Goal: Use online tool/utility: Utilize a website feature to perform a specific function

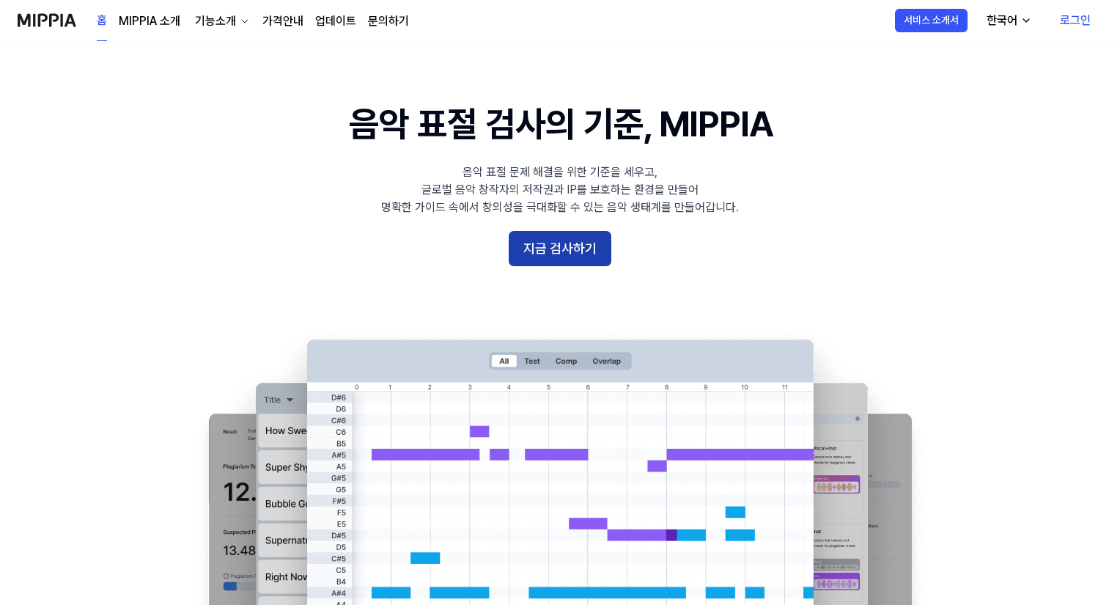
click at [573, 255] on button "지금 검사하기" at bounding box center [560, 248] width 103 height 35
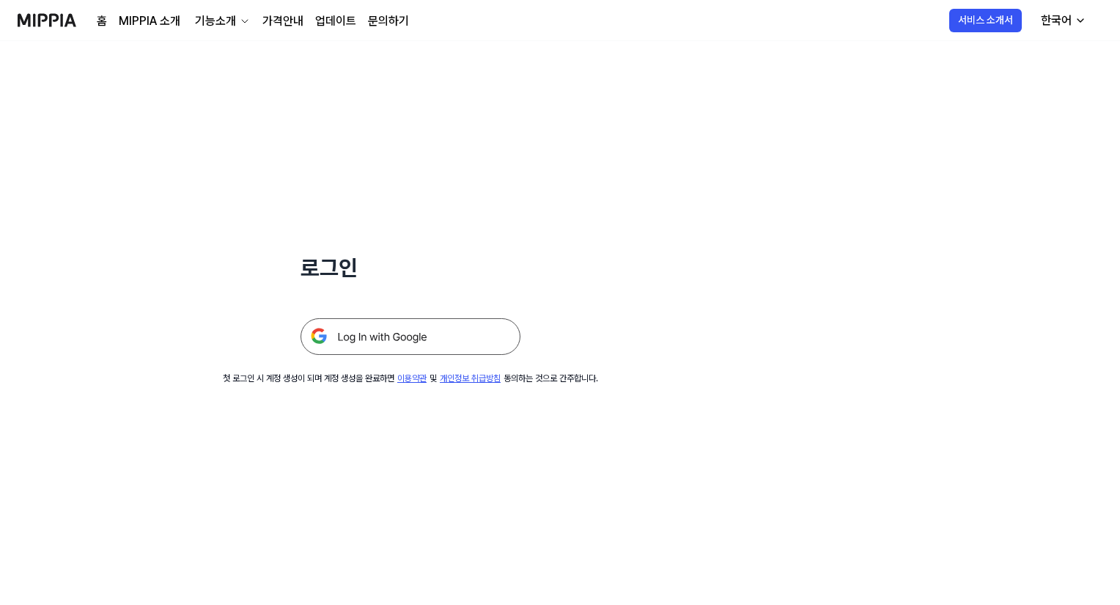
click at [372, 335] on img at bounding box center [410, 336] width 220 height 37
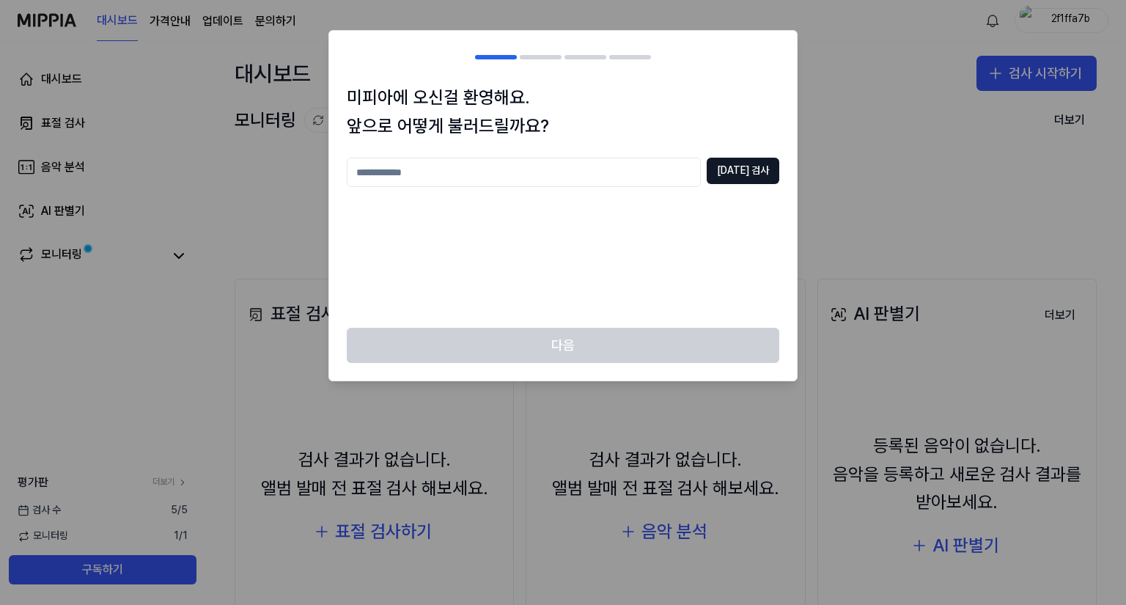
click at [487, 174] on input "text" at bounding box center [524, 172] width 354 height 29
type input "*"
type input "****"
click at [759, 177] on button "[DATE] 검사" at bounding box center [742, 171] width 73 height 26
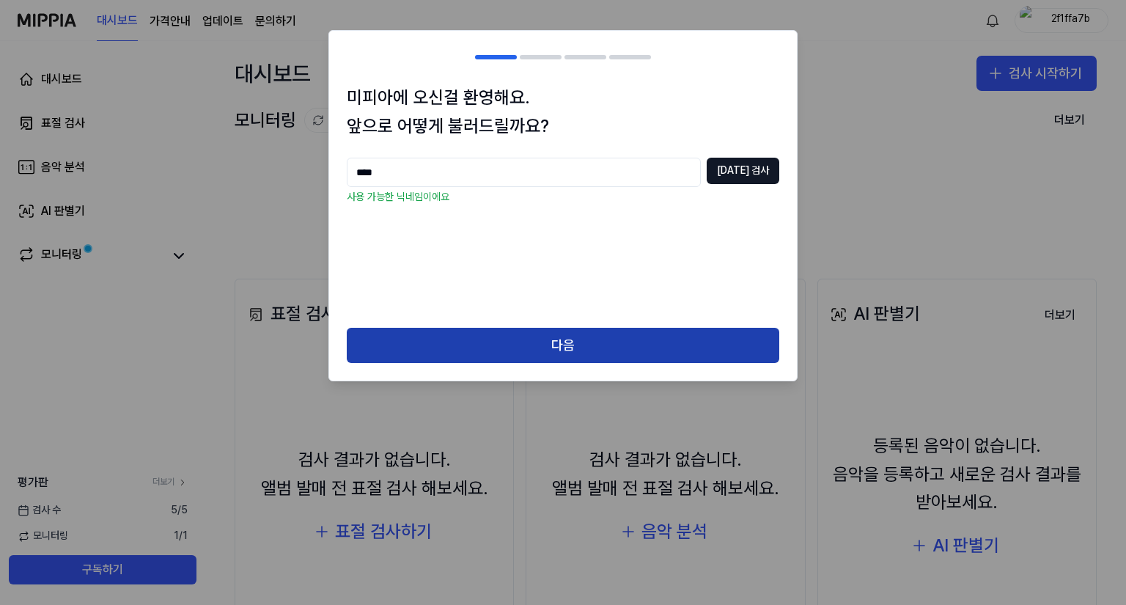
click at [558, 353] on button "다음" at bounding box center [563, 345] width 432 height 35
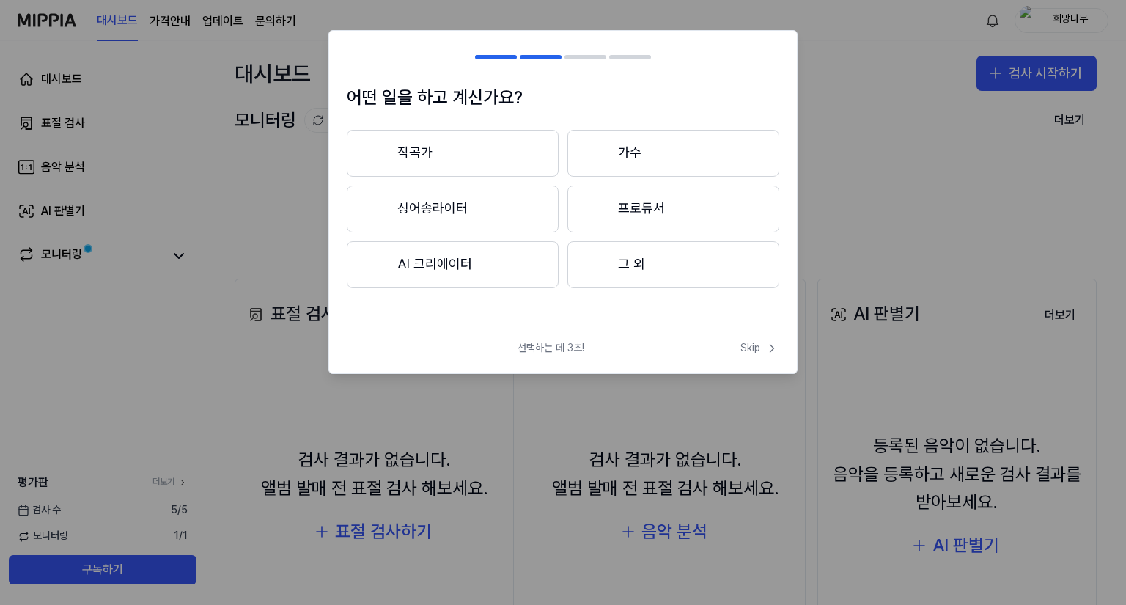
click at [481, 265] on button "AI 크리에이터" at bounding box center [453, 264] width 212 height 47
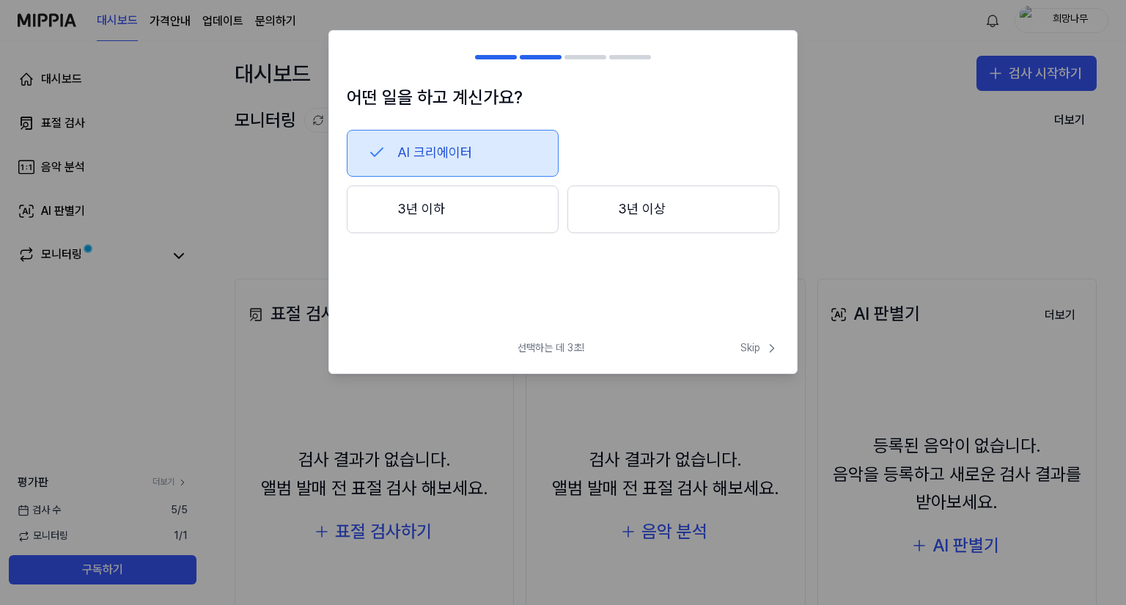
click at [529, 216] on button "3년 이하" at bounding box center [453, 209] width 212 height 48
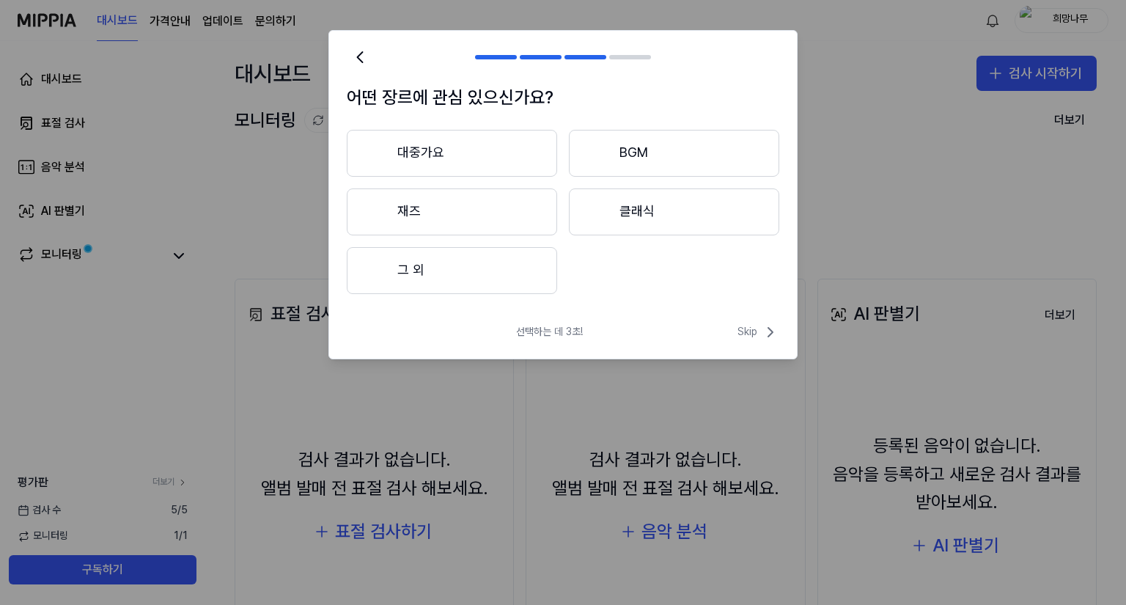
click at [468, 266] on button "그 외" at bounding box center [452, 270] width 210 height 47
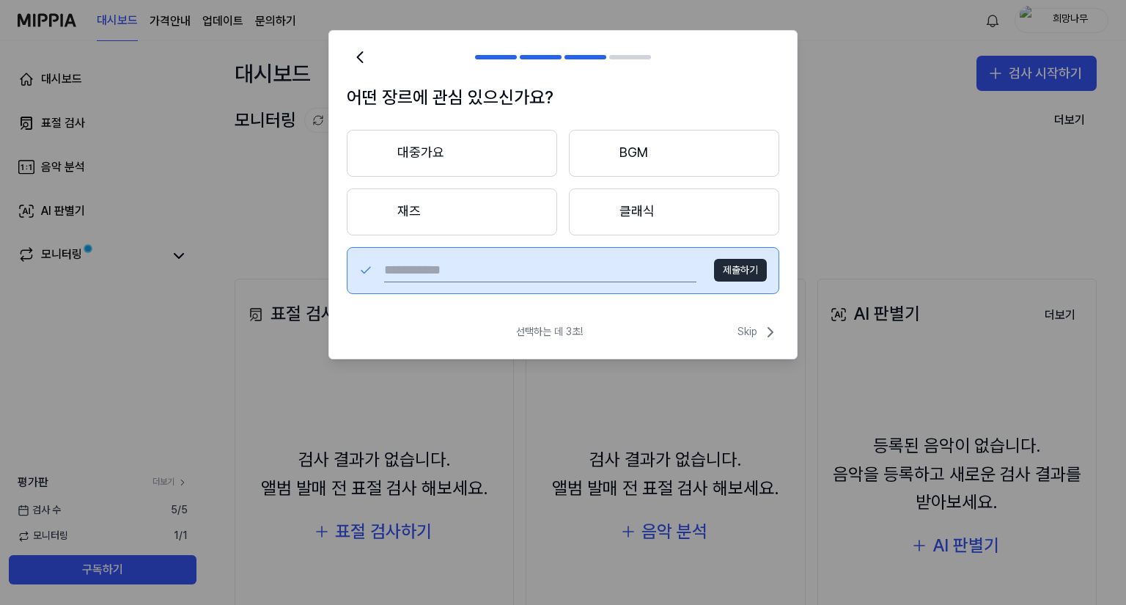
click at [605, 276] on input "text" at bounding box center [540, 270] width 312 height 23
click at [723, 267] on button "제출하기" at bounding box center [740, 270] width 53 height 23
click at [613, 267] on input "text" at bounding box center [540, 270] width 312 height 23
type input "*"
type input "***"
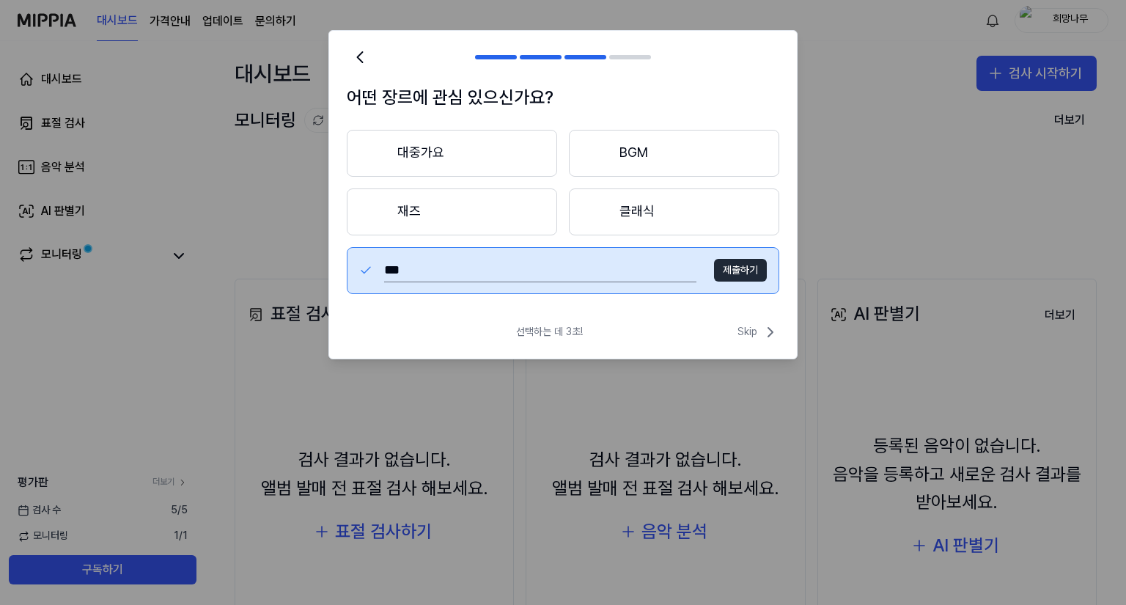
click at [745, 270] on button "제출하기" at bounding box center [740, 270] width 53 height 23
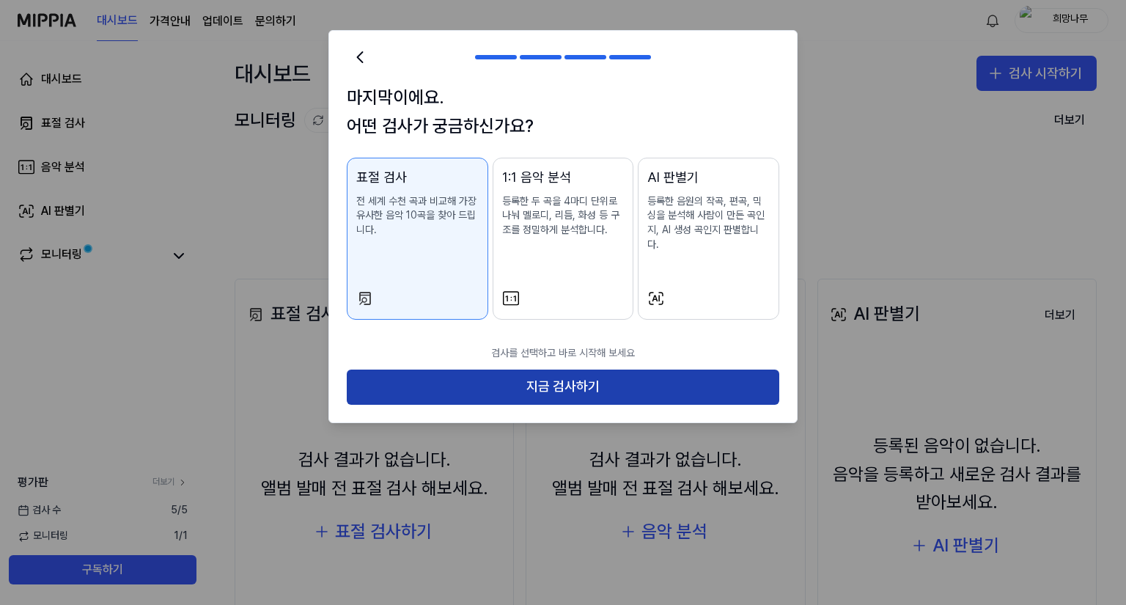
click at [561, 371] on button "지금 검사하기" at bounding box center [563, 386] width 432 height 35
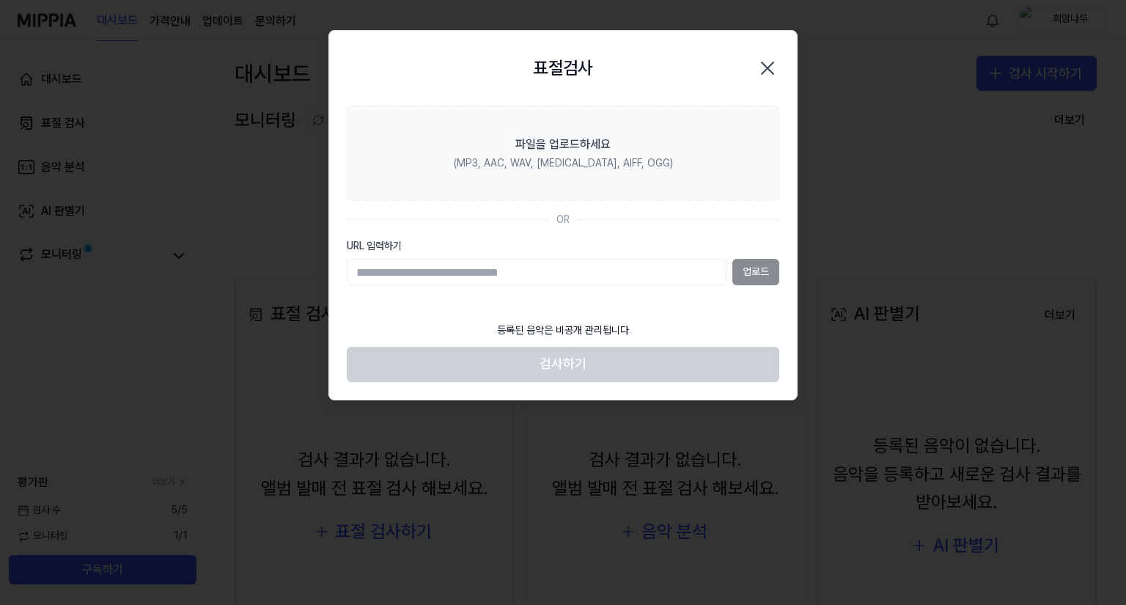
click at [213, 372] on div at bounding box center [563, 302] width 1126 height 605
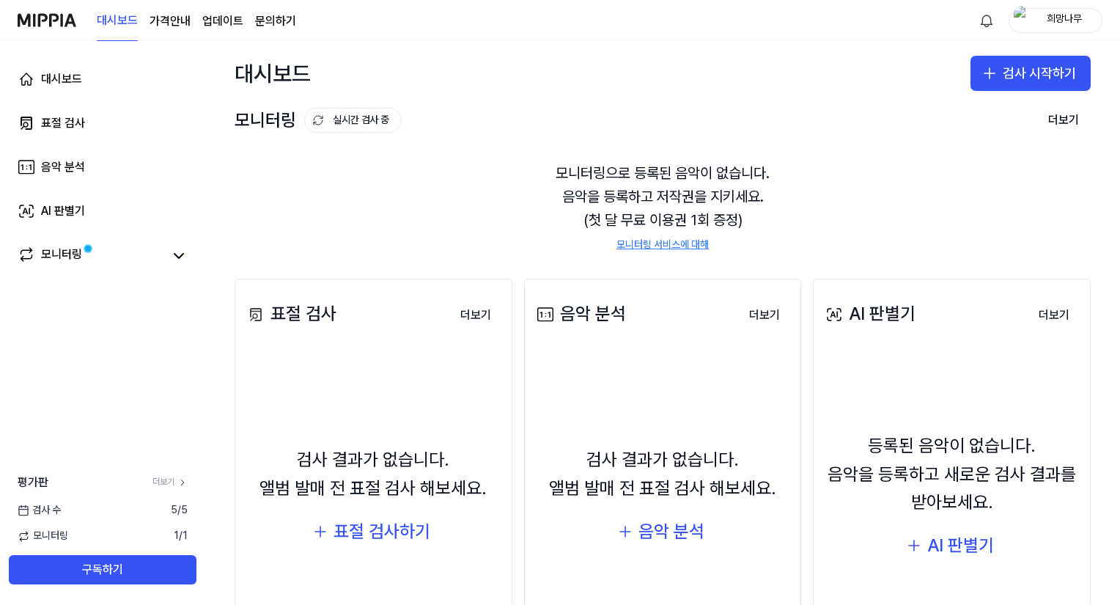
click at [651, 242] on link "모니터링 서비스에 대해" at bounding box center [662, 244] width 92 height 15
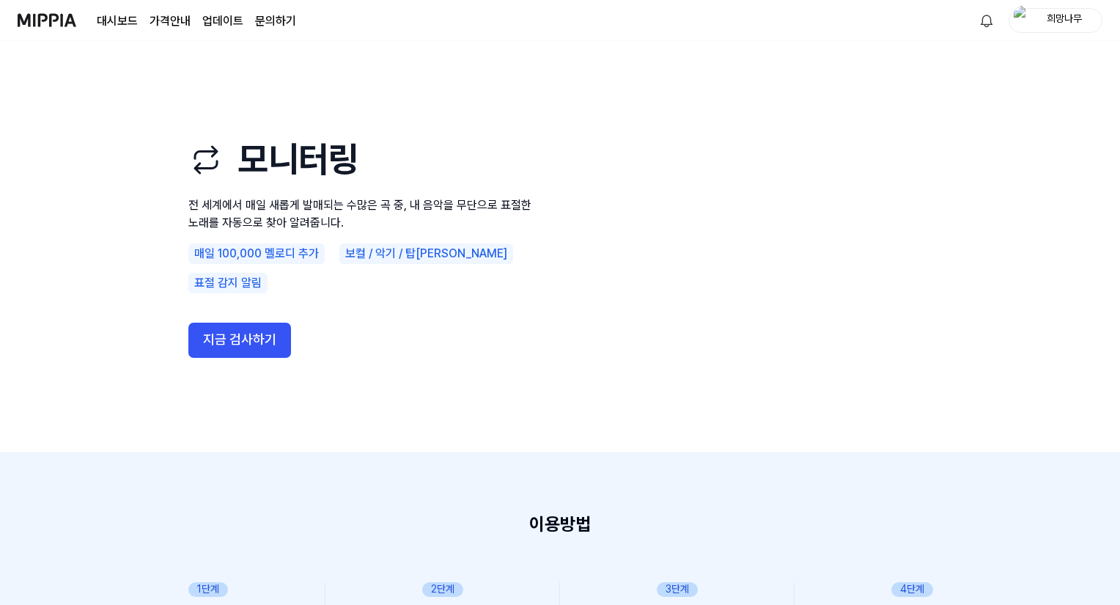
click at [1015, 390] on use "모니터링 전 세계에서 매일 새롭게 발매되는 수많은 곡 중, 내 음악을 무단으로 표절한 노래를 자동으로 찾아 알려줍니다. 매일 100,000 멜…" at bounding box center [559, 246] width 1055 height 410
